Goal: Check status: Check status

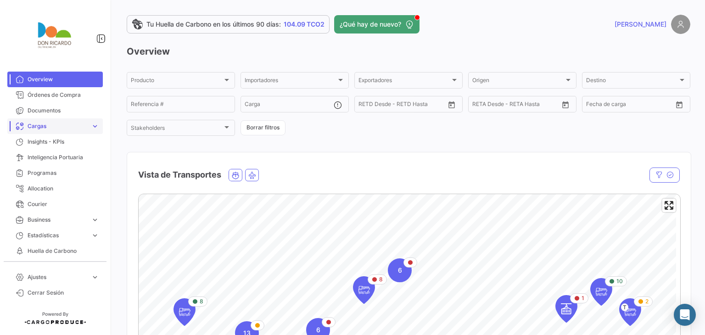
click at [37, 129] on span "Cargas" at bounding box center [58, 126] width 60 height 8
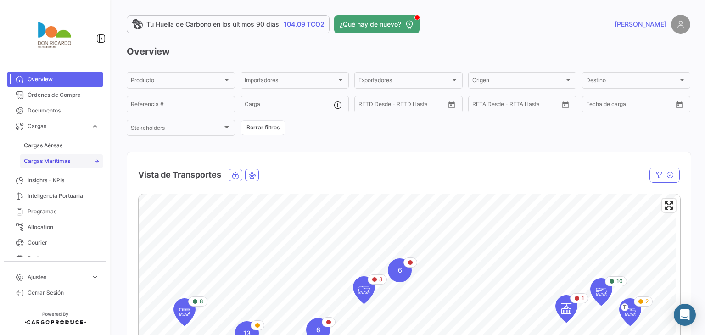
click at [56, 162] on span "Cargas Marítimas" at bounding box center [47, 161] width 46 height 8
click at [54, 161] on span "Cargas Marítimas" at bounding box center [47, 161] width 46 height 8
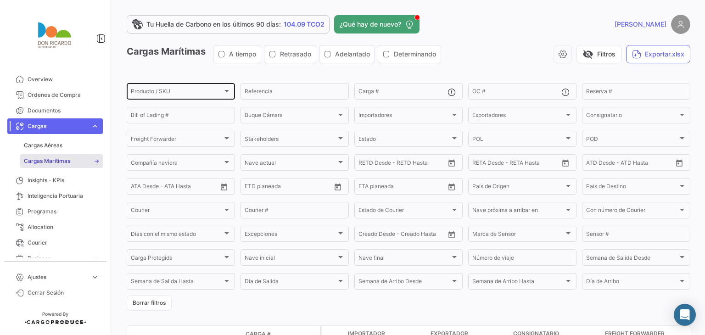
click at [156, 95] on span "Producto / SKU" at bounding box center [177, 92] width 92 height 6
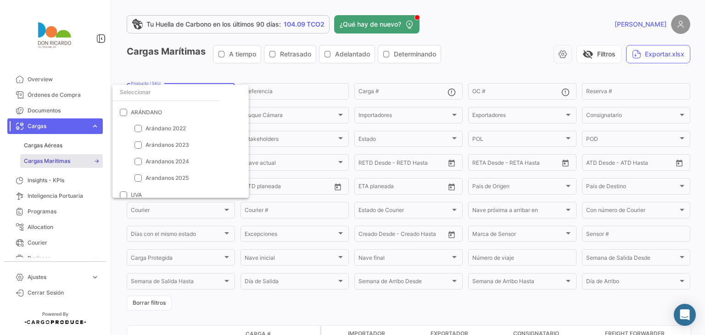
scroll to position [0, 0]
click at [176, 186] on mat-option "Arandanos 2025" at bounding box center [180, 192] width 136 height 17
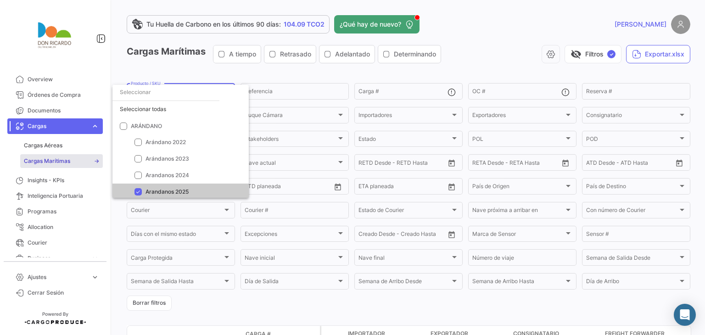
click at [321, 73] on div at bounding box center [352, 167] width 705 height 335
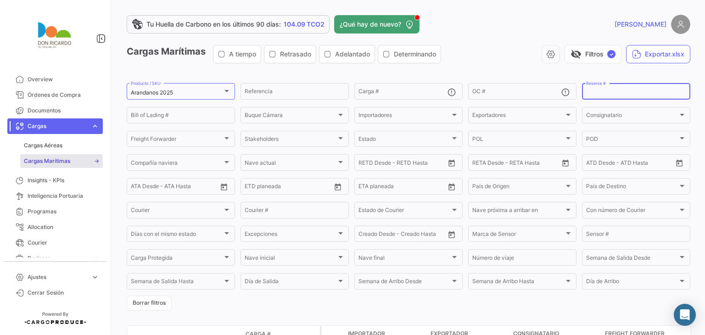
click at [587, 91] on input "Reserva #" at bounding box center [636, 92] width 100 height 6
click at [670, 95] on input "6432" at bounding box center [636, 92] width 100 height 6
click at [670, 95] on input "64323770" at bounding box center [636, 92] width 100 height 6
type input "6432377010"
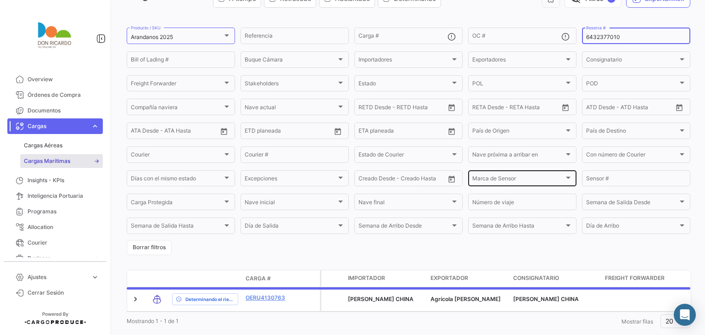
scroll to position [78, 0]
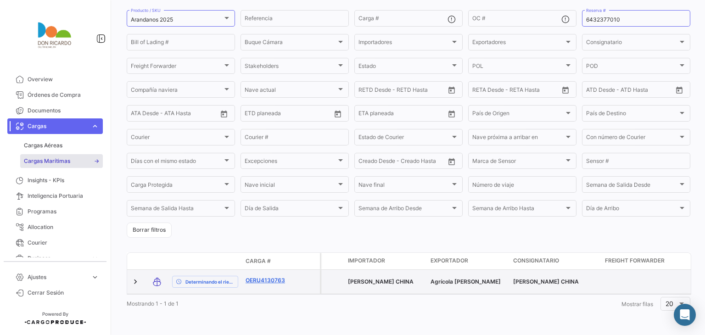
click at [268, 276] on link "OERU4130763" at bounding box center [269, 280] width 48 height 8
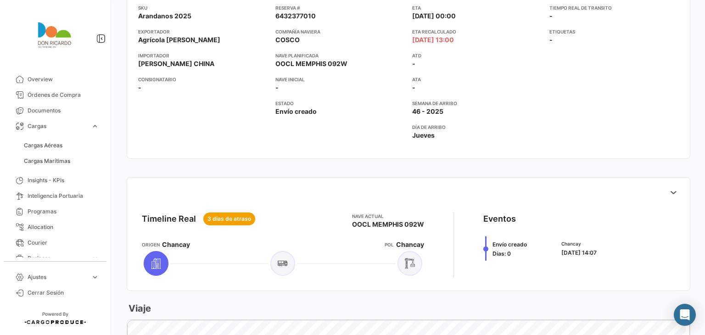
scroll to position [184, 0]
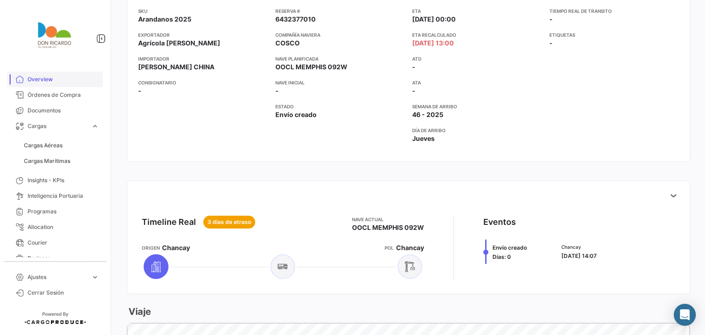
click at [35, 78] on span "Overview" at bounding box center [64, 79] width 72 height 8
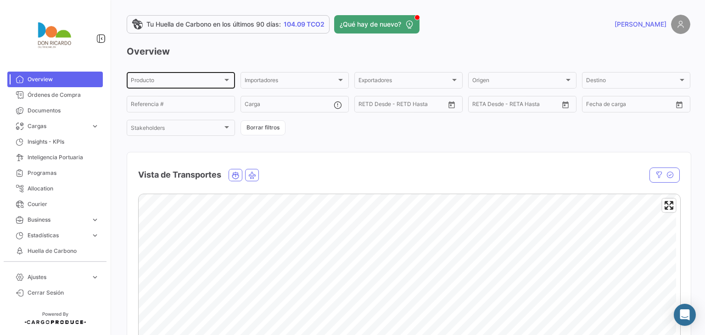
click at [156, 88] on div "Producto Producto" at bounding box center [181, 80] width 100 height 18
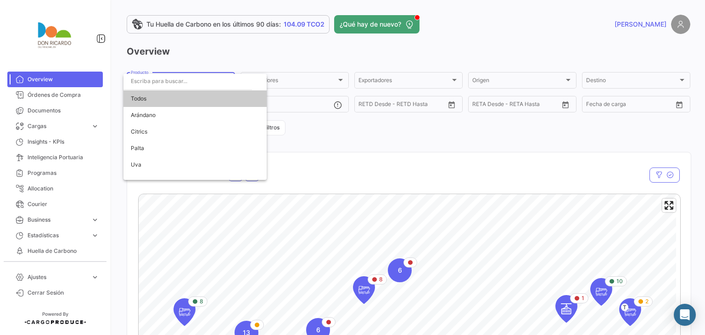
click at [398, 153] on div at bounding box center [352, 167] width 705 height 335
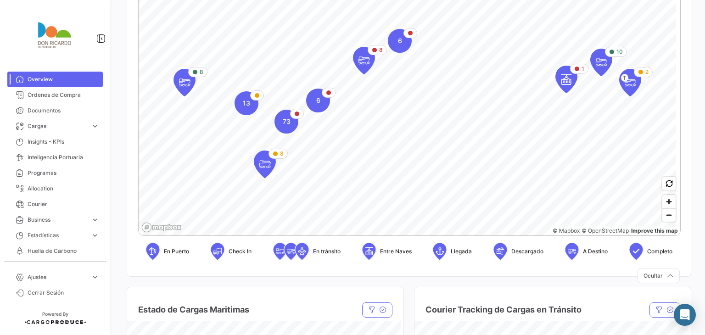
scroll to position [184, 0]
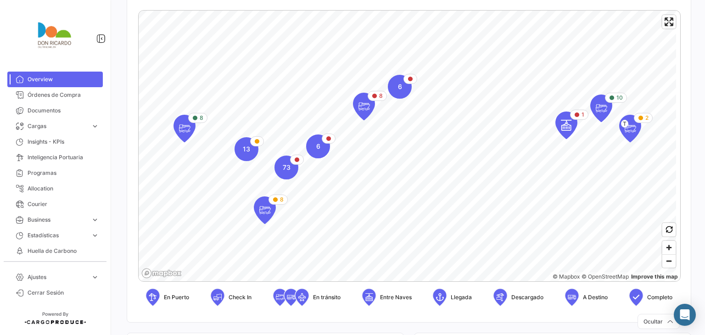
click at [153, 299] on icon at bounding box center [152, 296] width 9 height 19
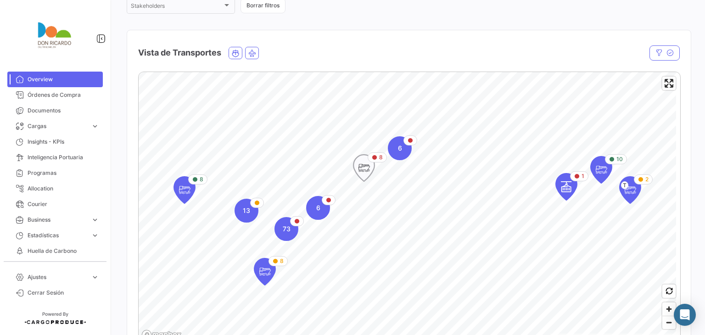
scroll to position [138, 0]
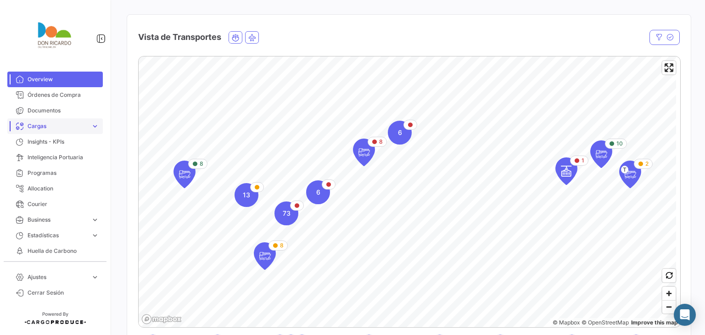
click at [50, 131] on link "Cargas expand_more" at bounding box center [54, 126] width 95 height 16
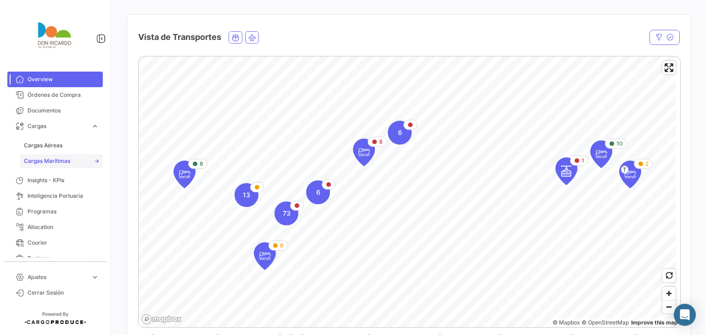
click at [64, 160] on span "Cargas Marítimas" at bounding box center [47, 161] width 46 height 8
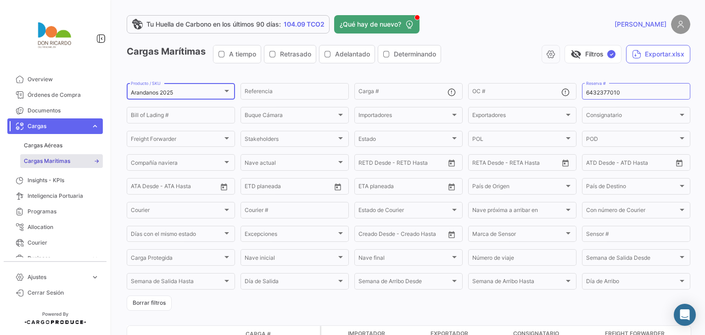
click at [163, 87] on div "Arandanos 2025 Producto / SKU" at bounding box center [181, 91] width 100 height 18
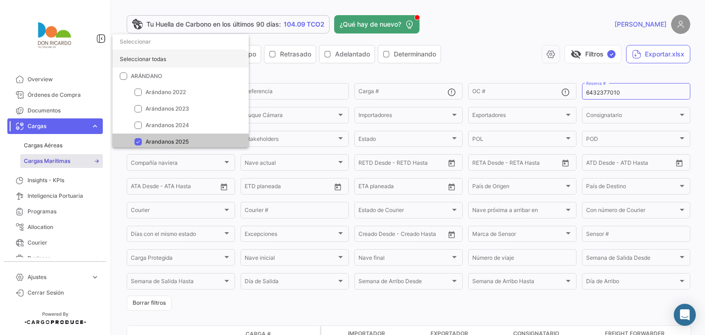
click at [158, 63] on div "Seleccionar todas" at bounding box center [180, 59] width 136 height 17
checkbox input "true"
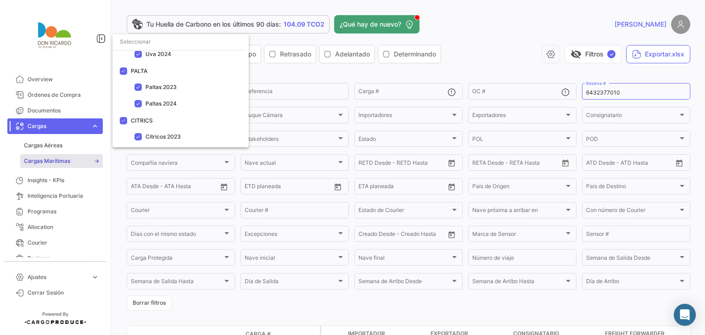
scroll to position [184, 0]
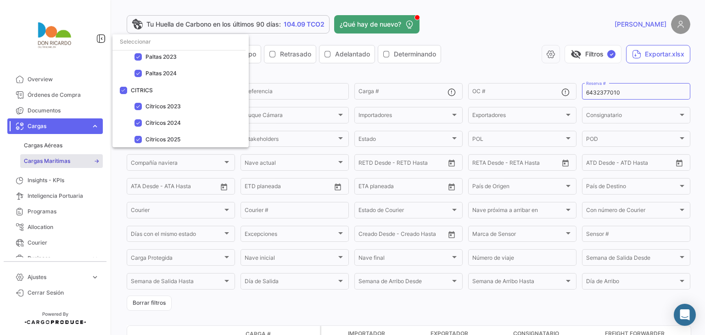
click at [484, 49] on div at bounding box center [352, 167] width 705 height 335
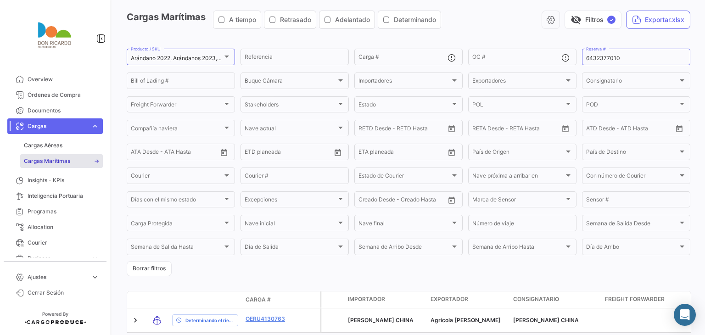
scroll to position [0, 0]
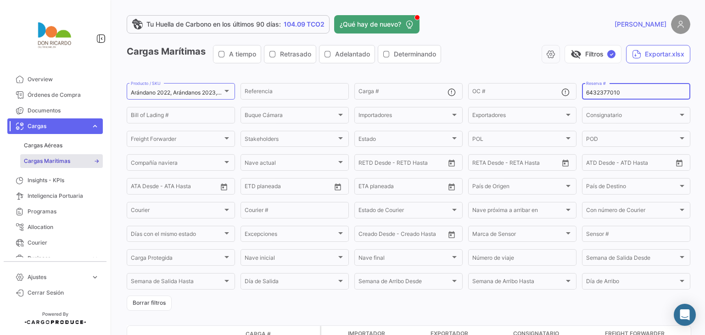
click at [582, 89] on div "6432377010 Reserva #" at bounding box center [636, 91] width 108 height 18
click at [589, 91] on input "6432377010" at bounding box center [636, 92] width 100 height 6
click at [364, 103] on form "Arándano 2022, Arándanos 2023, Arandanos 2024, Arandanos 2025, [GEOGRAPHIC_DATA…" at bounding box center [408, 196] width 563 height 229
click at [368, 103] on form "Arándano 2022, Arándanos 2023, Arandanos 2024, Arandanos 2025, [GEOGRAPHIC_DATA…" at bounding box center [408, 196] width 563 height 229
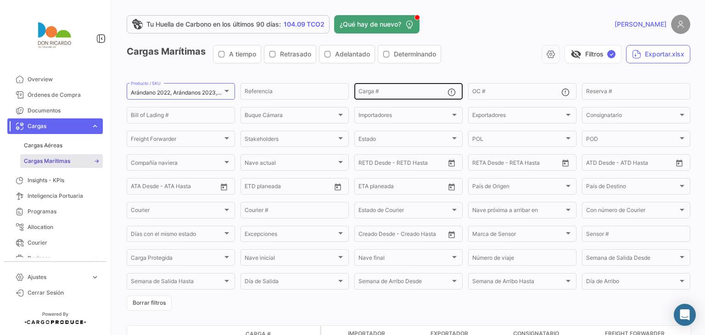
click at [377, 86] on div "Carga #" at bounding box center [402, 91] width 89 height 18
click at [377, 90] on input "Carga #" at bounding box center [402, 92] width 89 height 6
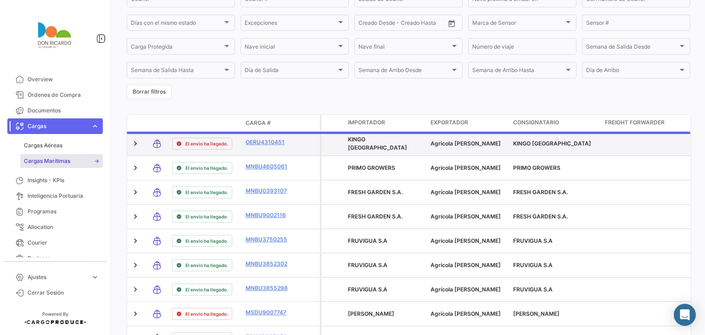
scroll to position [229, 0]
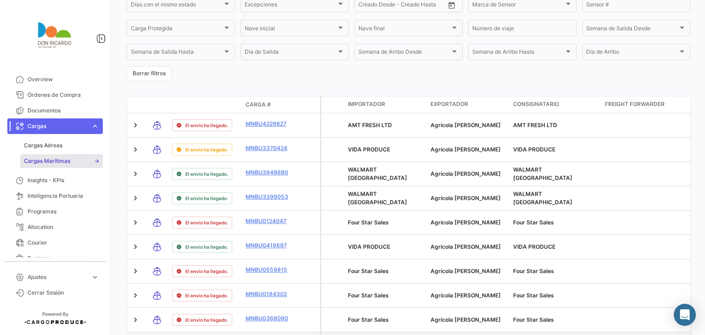
type input "MNBU"
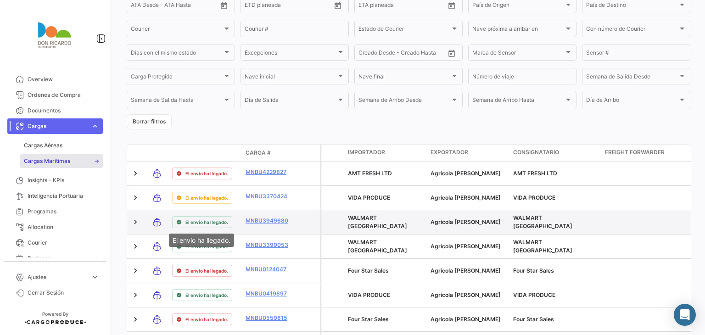
scroll to position [184, 0]
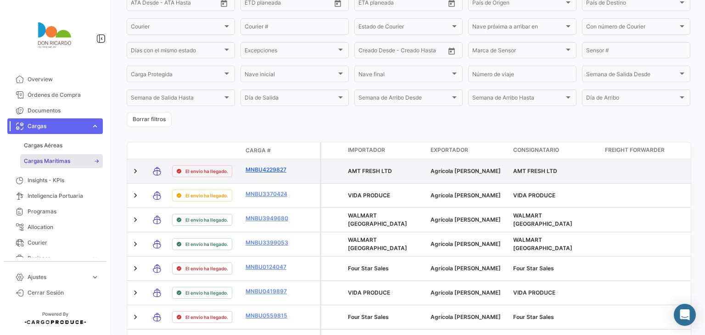
click at [273, 170] on link "MNBU4229827" at bounding box center [269, 170] width 48 height 8
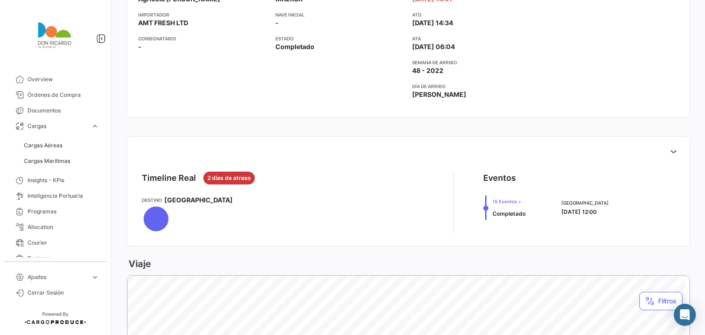
scroll to position [229, 0]
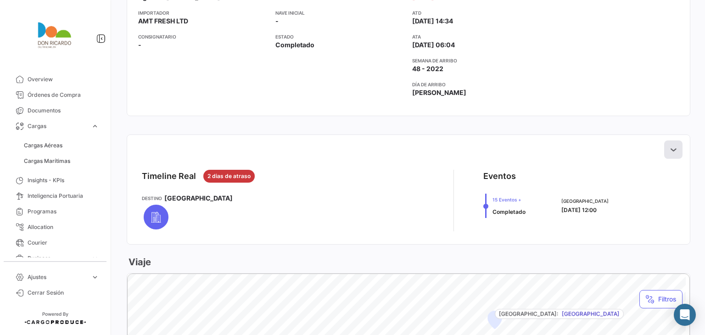
click at [668, 147] on icon at bounding box center [672, 149] width 9 height 9
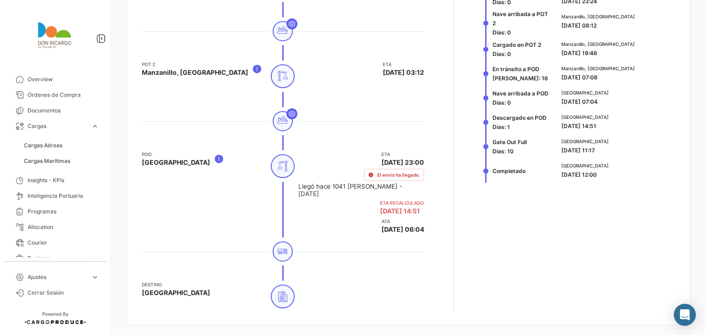
scroll to position [367, 0]
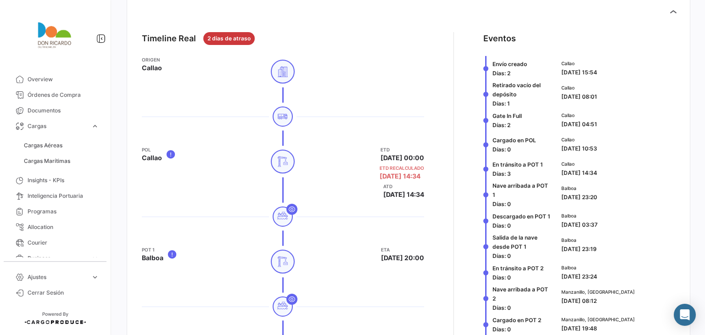
drag, startPoint x: 364, startPoint y: 154, endPoint x: 423, endPoint y: 156, distance: 59.2
click at [423, 156] on div "Timeline Real 2 [PERSON_NAME] de atraso Origen Callao POL Callao ETD [DATE] 00:…" at bounding box center [408, 310] width 548 height 570
click at [254, 176] on div "[PERSON_NAME]" at bounding box center [204, 174] width 125 height 57
drag, startPoint x: 360, startPoint y: 178, endPoint x: 423, endPoint y: 178, distance: 63.3
click at [423, 178] on div "Timeline Real 2 [PERSON_NAME] de atraso Origen Callao POL Callao ETD [DATE] 00:…" at bounding box center [408, 310] width 548 height 570
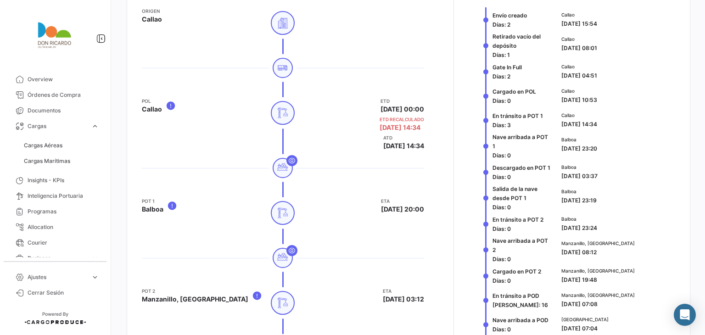
scroll to position [459, 0]
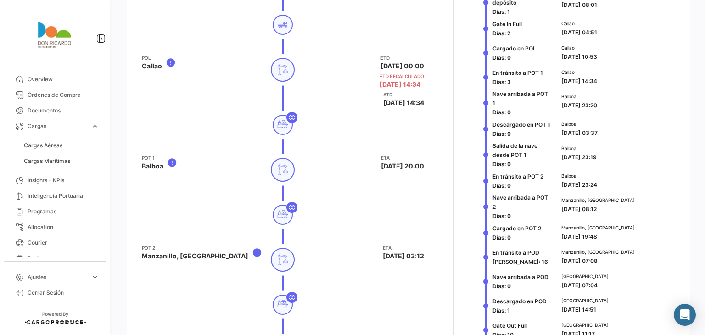
click at [300, 176] on div "ETA [DATE] 20:00" at bounding box center [360, 177] width 125 height 47
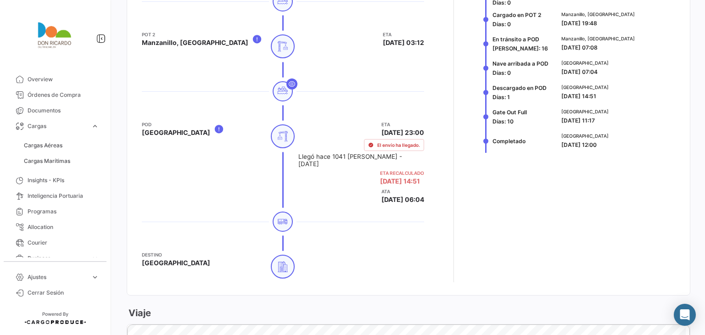
scroll to position [688, 0]
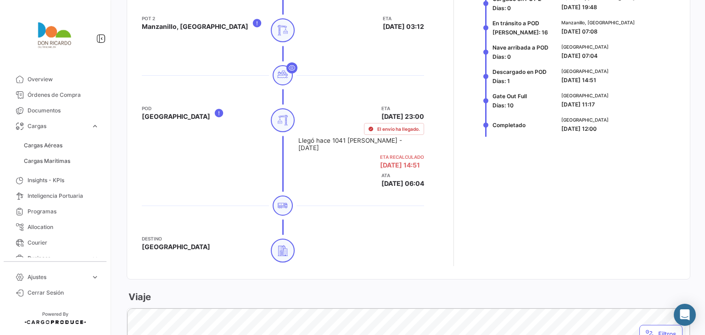
drag, startPoint x: 361, startPoint y: 174, endPoint x: 419, endPoint y: 169, distance: 58.0
click at [419, 169] on div "ETA [DATE] 23:00 El envío ha llegado. Llegó hace 1041 [PERSON_NAME] - [DATE] ET…" at bounding box center [360, 146] width 125 height 83
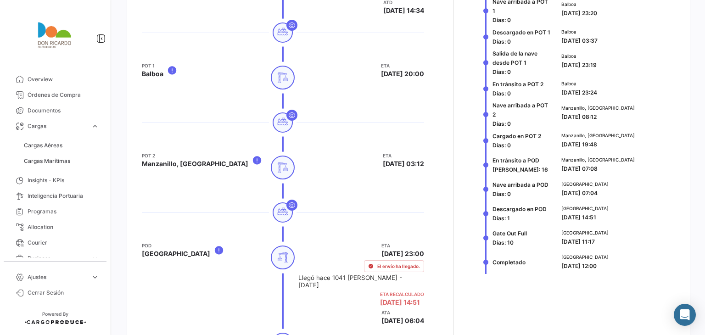
scroll to position [596, 0]
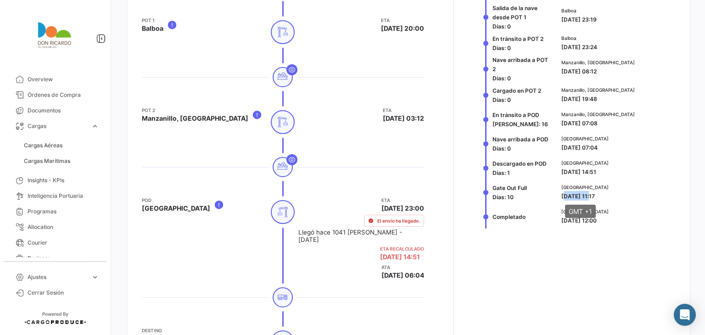
drag, startPoint x: 560, startPoint y: 200, endPoint x: 586, endPoint y: 195, distance: 27.1
click at [586, 195] on div "Southampton [DATE] 11:17" at bounding box center [615, 192] width 117 height 24
click at [633, 176] on div "Southampton [DATE] 14:51" at bounding box center [615, 168] width 117 height 24
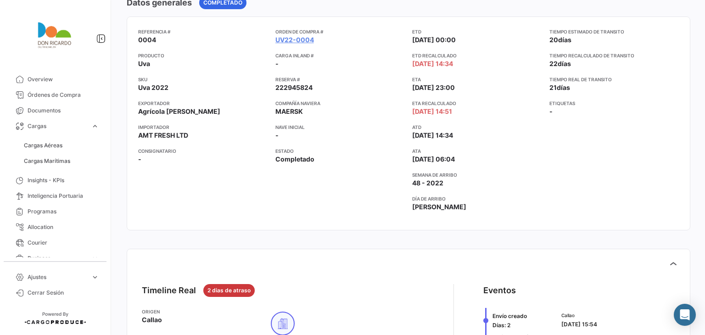
scroll to position [0, 0]
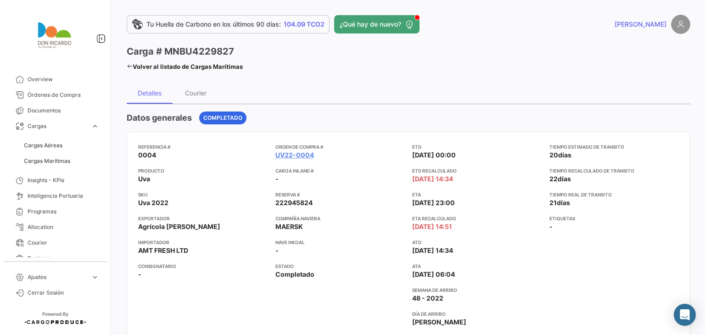
click at [135, 69] on link "Volver al listado de Cargas Marítimas" at bounding box center [185, 66] width 116 height 13
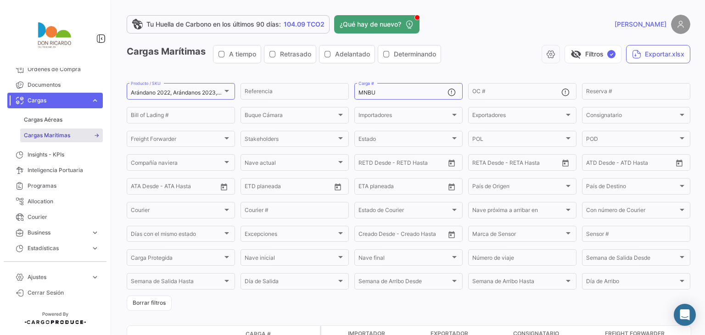
scroll to position [40, 0]
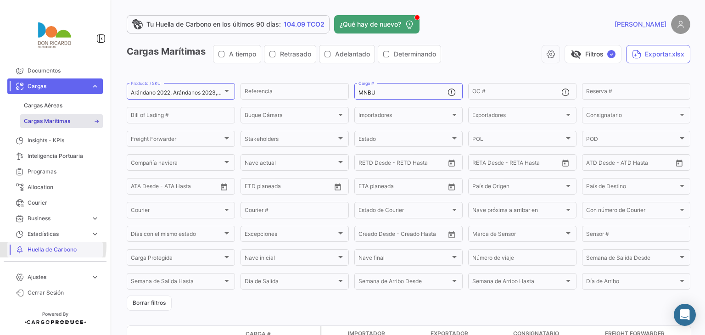
click at [52, 246] on span "Huella de Carbono" at bounding box center [64, 249] width 72 height 8
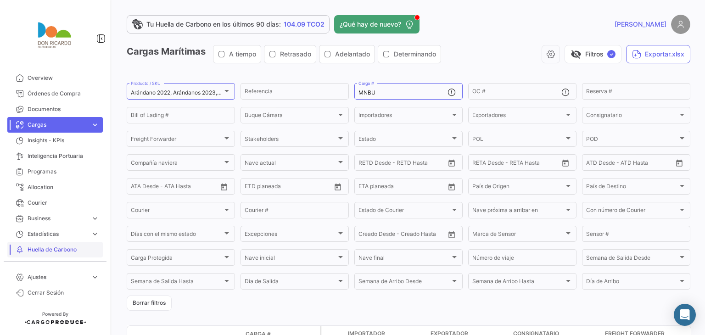
scroll to position [1, 0]
click at [52, 246] on span "Huella de Carbono" at bounding box center [64, 249] width 72 height 8
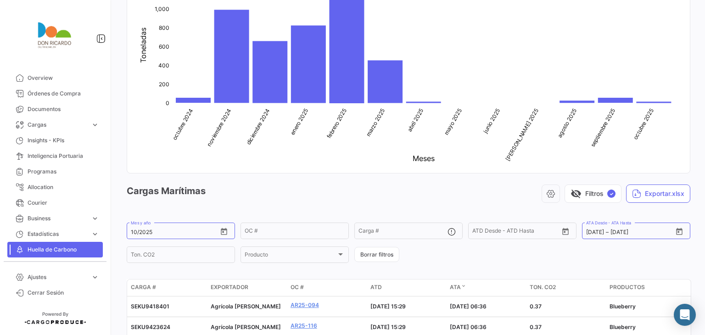
scroll to position [237, 0]
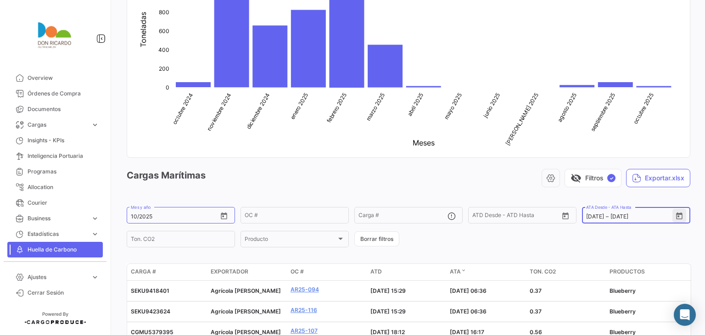
click at [678, 219] on icon "Open calendar" at bounding box center [679, 216] width 8 height 8
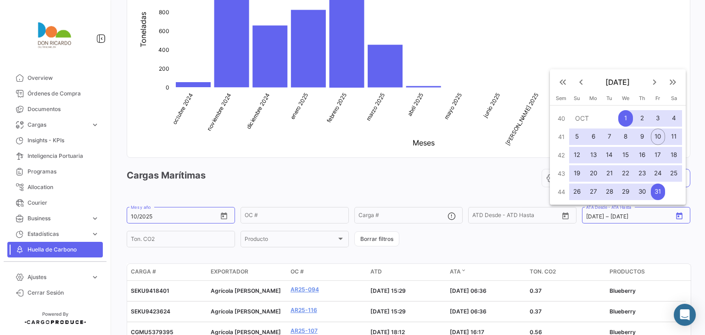
click at [602, 219] on div at bounding box center [352, 167] width 705 height 335
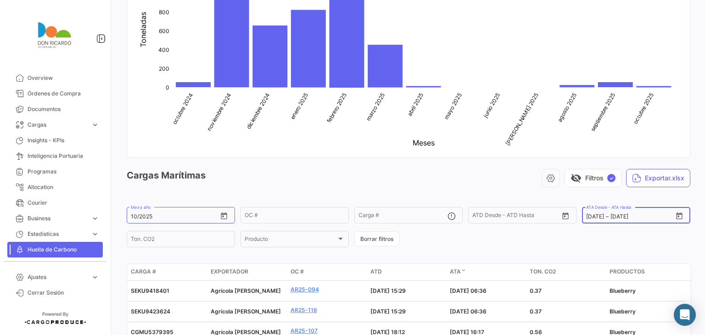
click at [593, 217] on input "[DATE]" at bounding box center [595, 216] width 18 height 6
click at [587, 215] on input "[DATE]" at bounding box center [595, 216] width 18 height 6
drag, startPoint x: 588, startPoint y: 215, endPoint x: 580, endPoint y: 213, distance: 8.0
click at [582, 213] on div "[DATE] [DATE] – [DATE] ATA Desde - ATA Hasta" at bounding box center [636, 215] width 108 height 18
type input "0/1/2025"
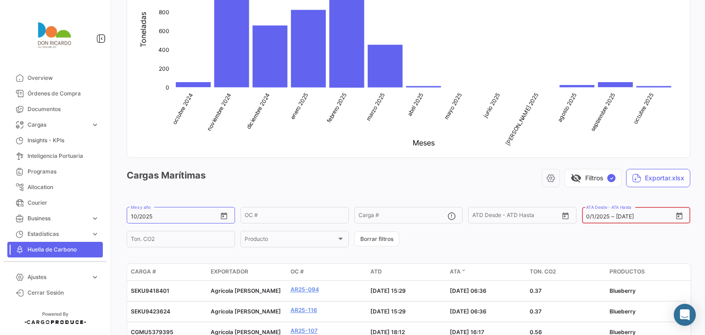
type input "03/2025"
type input "[DATE]"
click at [657, 215] on div "[DATE] [DATE] – [DATE]" at bounding box center [629, 216] width 86 height 6
click at [577, 173] on button "visibility_off Filtros ✓" at bounding box center [592, 178] width 57 height 18
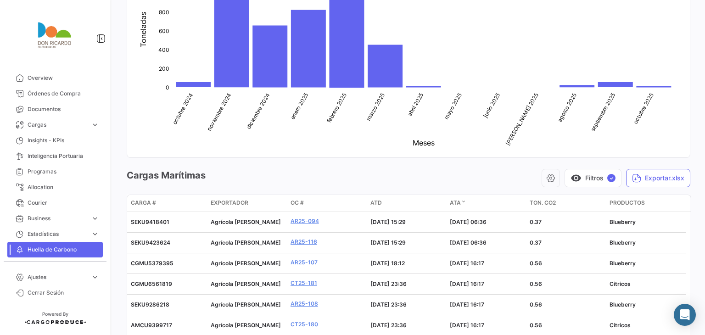
click at [564, 169] on button "visibility Filtros ✓" at bounding box center [592, 178] width 57 height 18
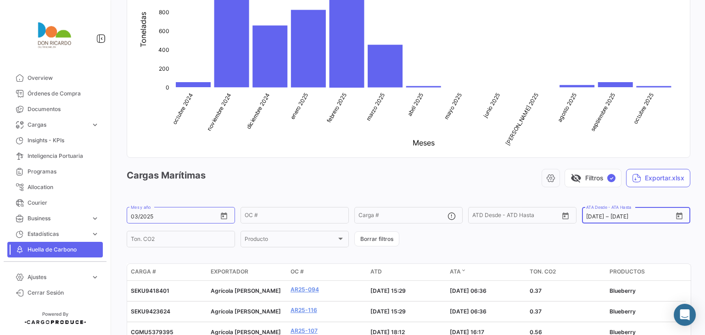
click at [586, 215] on input "[DATE]" at bounding box center [595, 216] width 18 height 6
click at [181, 221] on div "03/2025 Mes y año" at bounding box center [174, 215] width 86 height 18
click at [178, 215] on input "03/2025" at bounding box center [174, 216] width 86 height 6
click at [135, 215] on input "03/2025" at bounding box center [174, 216] width 86 height 6
click at [139, 215] on input "03/2025" at bounding box center [174, 216] width 86 height 6
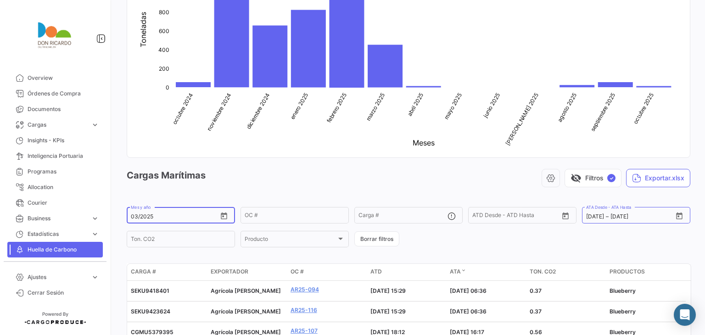
drag, startPoint x: 138, startPoint y: 213, endPoint x: 127, endPoint y: 210, distance: 12.0
click at [127, 210] on div "03/2025 Mes y año" at bounding box center [181, 215] width 108 height 18
type input "10/2025"
click at [657, 244] on form "10/2025 Mes y año OC # Carga # ATD Desde – ATD Desde - ATD Hasta [DATE] [DATE] …" at bounding box center [408, 227] width 563 height 43
click at [657, 242] on form "10/2025 Mes y año OC # Carga # ATD Desde – ATD Desde - ATD Hasta [DATE] [DATE] …" at bounding box center [408, 227] width 563 height 43
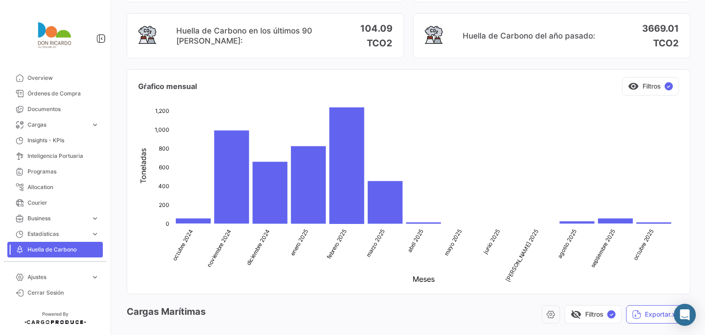
scroll to position [99, 0]
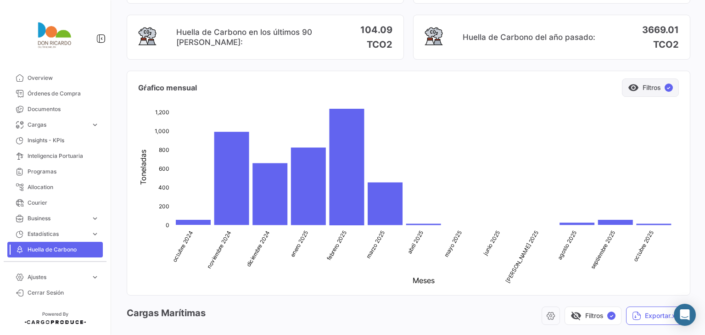
drag, startPoint x: 675, startPoint y: 87, endPoint x: 666, endPoint y: 85, distance: 8.9
click at [674, 86] on div "Gŕafico mensual visibility Filtros ✓" at bounding box center [408, 84] width 562 height 26
click at [666, 85] on span "✓" at bounding box center [668, 87] width 8 height 8
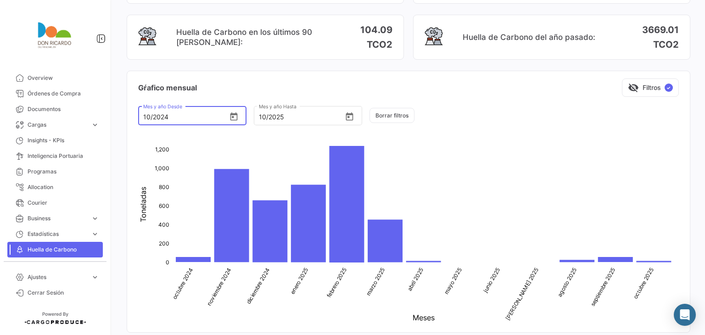
click at [175, 117] on input "10/2024" at bounding box center [184, 117] width 83 height 8
drag, startPoint x: 150, startPoint y: 117, endPoint x: 160, endPoint y: 117, distance: 10.1
click at [153, 117] on input "10/2024" at bounding box center [184, 117] width 83 height 8
click at [150, 117] on input "10/2024" at bounding box center [184, 117] width 83 height 8
drag, startPoint x: 149, startPoint y: 113, endPoint x: 134, endPoint y: 111, distance: 15.2
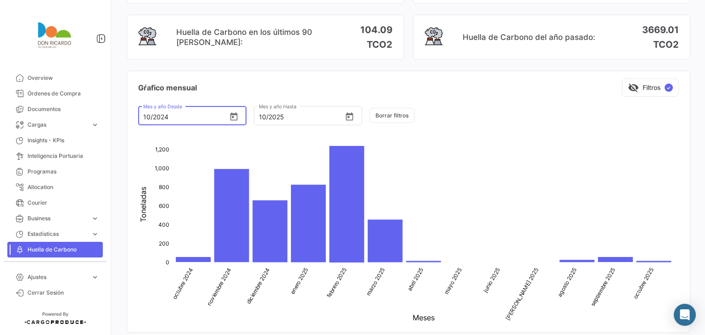
click at [134, 111] on div "10/2024 Mes y año Desde 10/2025 Mes y año Hasta Borrar filtros" at bounding box center [408, 115] width 562 height 37
click at [186, 112] on div "03/2024 Mes y año Desde" at bounding box center [184, 114] width 83 height 21
click at [188, 114] on input "03/2024" at bounding box center [184, 117] width 83 height 8
type input "03/2025"
click at [318, 115] on input "10/2025" at bounding box center [300, 117] width 83 height 8
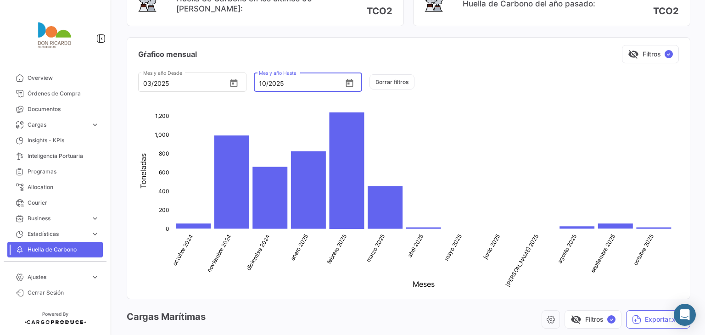
scroll to position [191, 0]
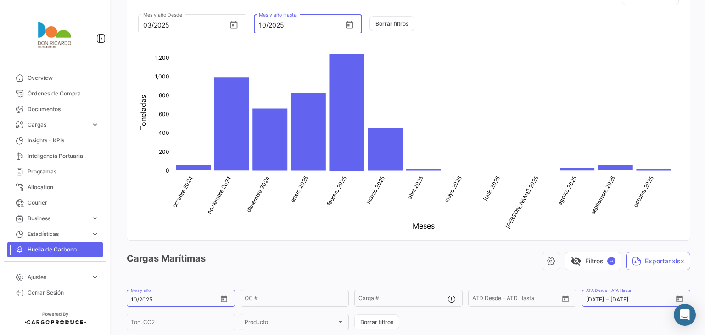
click at [414, 153] on icon "octubre 2024 octubre 2024 noviembre 2024 noviembre 2024 diciembre 2024 diciembr…" at bounding box center [405, 142] width 543 height 184
click at [282, 15] on div "10/2025 Mes y año Hasta" at bounding box center [300, 22] width 83 height 21
click at [289, 22] on input "10/2025" at bounding box center [300, 26] width 83 height 8
click at [556, 188] on icon "octubre 2024 octubre 2024 noviembre 2024 noviembre 2024 diciembre 2024 diciembr…" at bounding box center [405, 142] width 543 height 184
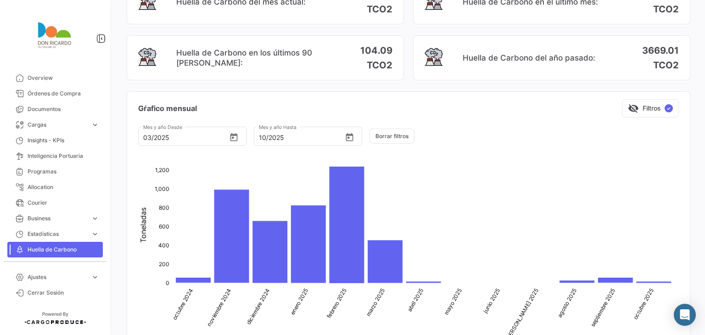
scroll to position [53, 0]
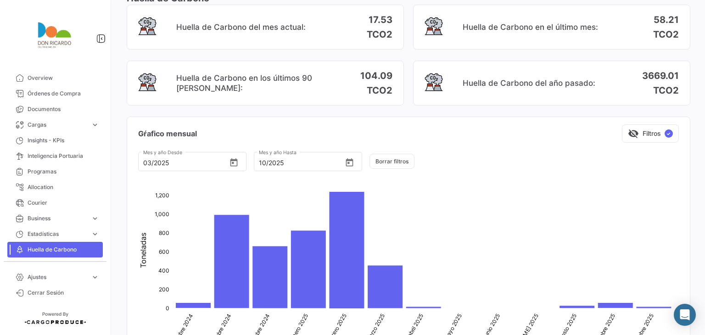
click at [426, 263] on icon "octubre 2024 octubre 2024 noviembre 2024 noviembre 2024 diciembre 2024 diciembr…" at bounding box center [405, 279] width 543 height 184
click at [646, 129] on button "visibility_off Filtros ✓" at bounding box center [650, 133] width 57 height 18
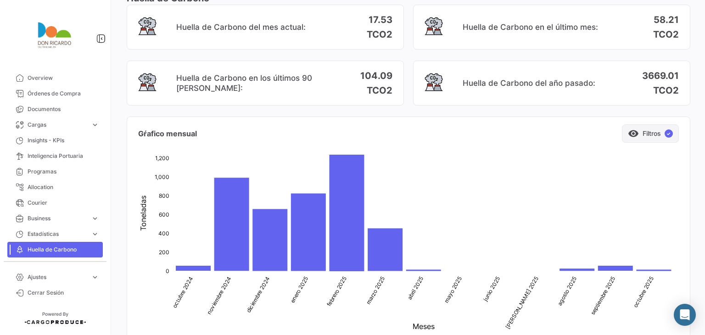
click at [646, 129] on button "visibility Filtros ✓" at bounding box center [650, 133] width 57 height 18
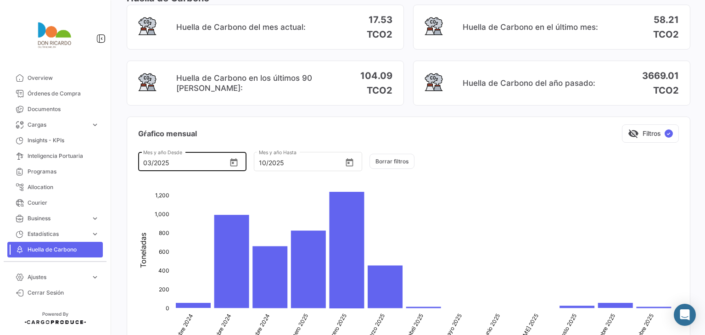
click at [188, 169] on div "03/2025 Mes y año Desde" at bounding box center [184, 160] width 83 height 21
click at [198, 161] on input "03/2025" at bounding box center [184, 163] width 83 height 8
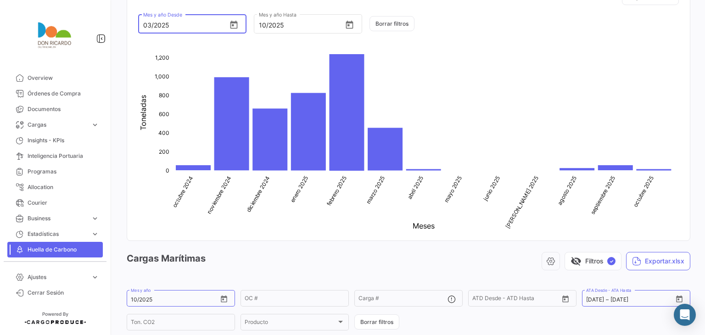
scroll to position [145, 0]
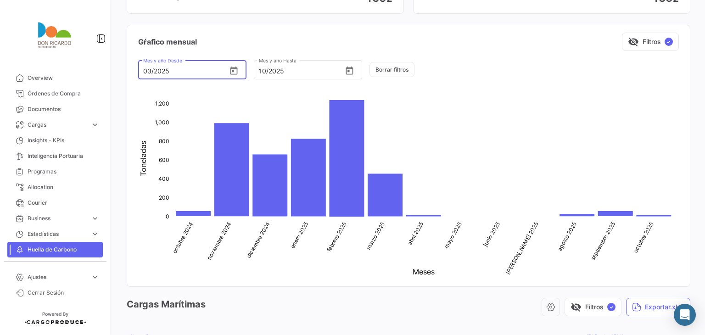
drag, startPoint x: 402, startPoint y: 104, endPoint x: 404, endPoint y: 149, distance: 45.5
click at [402, 105] on icon "octubre 2024 octubre 2024 noviembre 2024 noviembre 2024 diciembre 2024 diciembr…" at bounding box center [405, 187] width 543 height 184
click at [408, 166] on icon "octubre 2024 octubre 2024 noviembre 2024 noviembre 2024 diciembre 2024 diciembr…" at bounding box center [405, 187] width 543 height 184
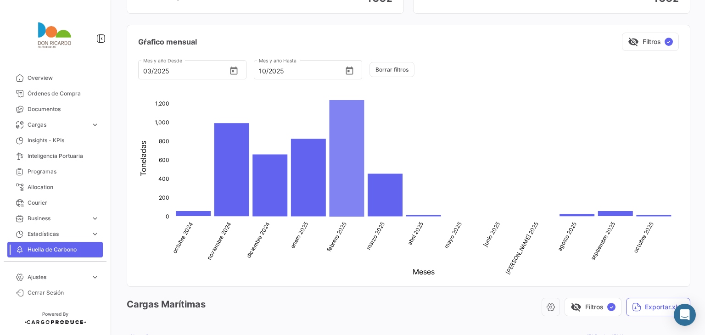
drag, startPoint x: 406, startPoint y: 184, endPoint x: 341, endPoint y: 138, distance: 79.3
click at [406, 184] on icon "octubre 2024 octubre 2024 noviembre 2024 noviembre 2024 diciembre 2024 diciembr…" at bounding box center [405, 187] width 543 height 184
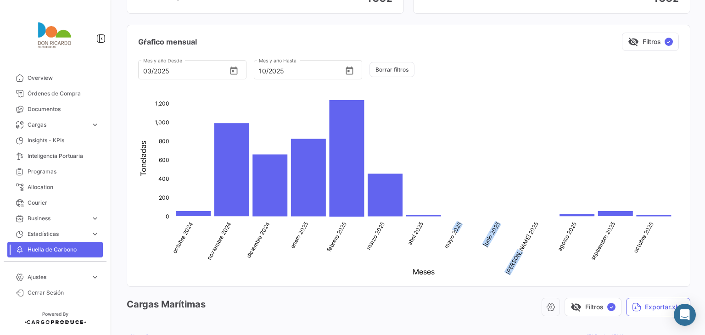
drag, startPoint x: 443, startPoint y: 228, endPoint x: 539, endPoint y: 234, distance: 96.5
click at [539, 234] on icon "octubre 2024 octubre 2024 noviembre 2024 noviembre 2024 diciembre 2024 diciembr…" at bounding box center [405, 187] width 543 height 184
click at [472, 251] on icon "octubre 2024 octubre 2024 noviembre 2024 noviembre 2024 diciembre 2024 diciembr…" at bounding box center [405, 187] width 543 height 184
drag, startPoint x: 448, startPoint y: 245, endPoint x: 536, endPoint y: 237, distance: 88.4
click at [536, 237] on icon "octubre 2024 octubre 2024 noviembre 2024 noviembre 2024 diciembre 2024 diciembr…" at bounding box center [405, 187] width 543 height 184
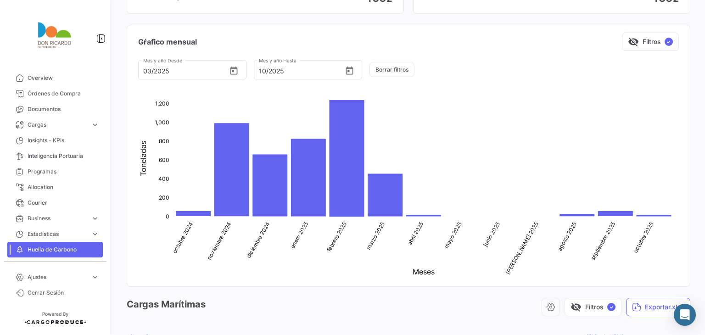
click at [451, 259] on icon "octubre 2024 octubre 2024 noviembre 2024 noviembre 2024 diciembre 2024 diciembr…" at bounding box center [405, 187] width 543 height 184
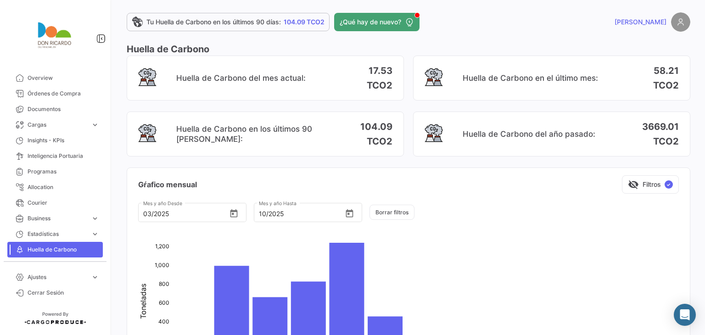
scroll to position [0, 0]
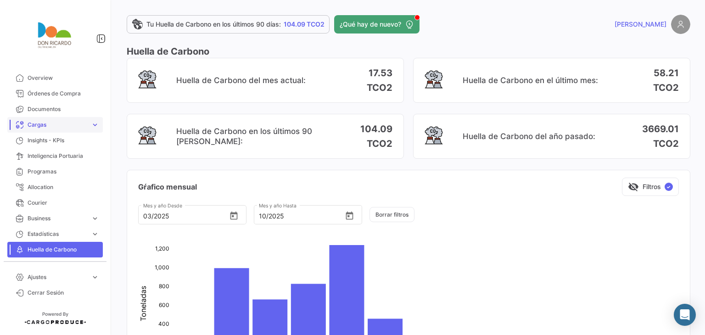
click at [73, 122] on span "Cargas" at bounding box center [58, 125] width 60 height 8
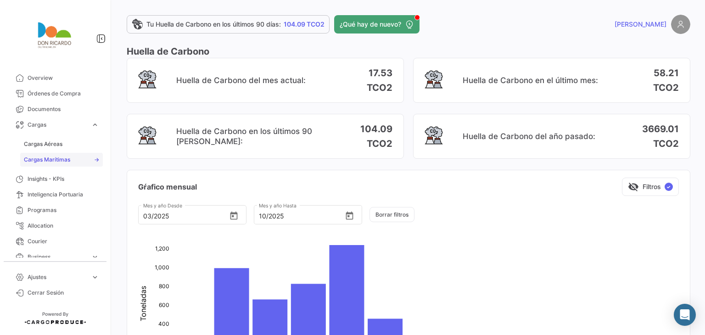
click at [61, 160] on span "Cargas Marítimas" at bounding box center [47, 160] width 46 height 8
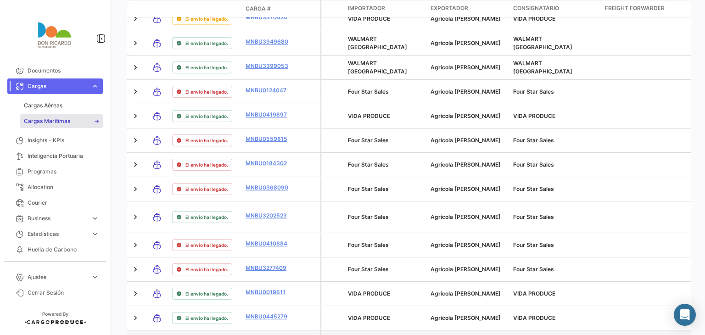
scroll to position [367, 0]
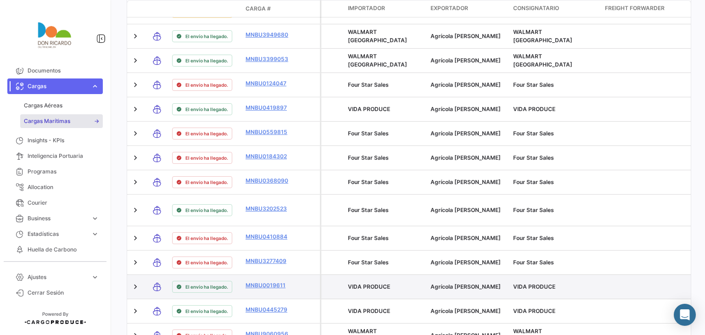
click at [662, 289] on datatable-body-cell at bounding box center [647, 287] width 92 height 24
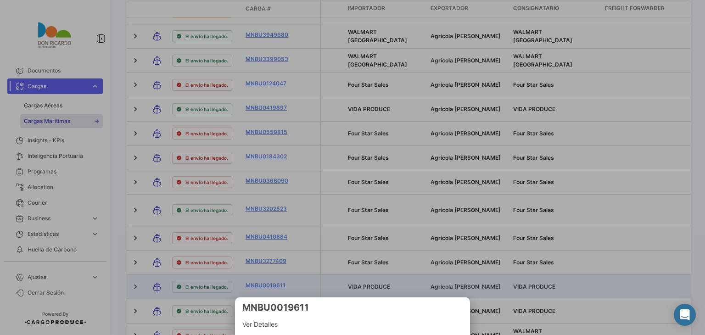
click at [373, 260] on div at bounding box center [352, 167] width 705 height 335
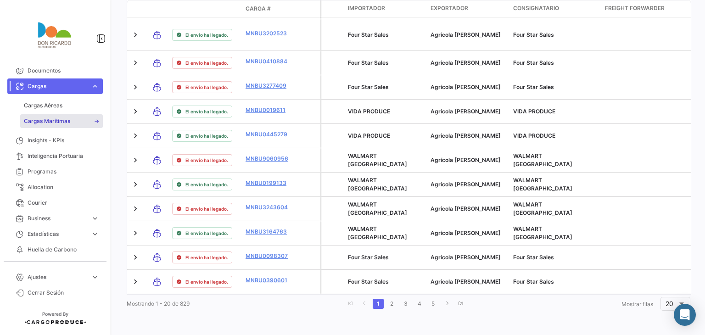
scroll to position [549, 0]
